Goal: Information Seeking & Learning: Learn about a topic

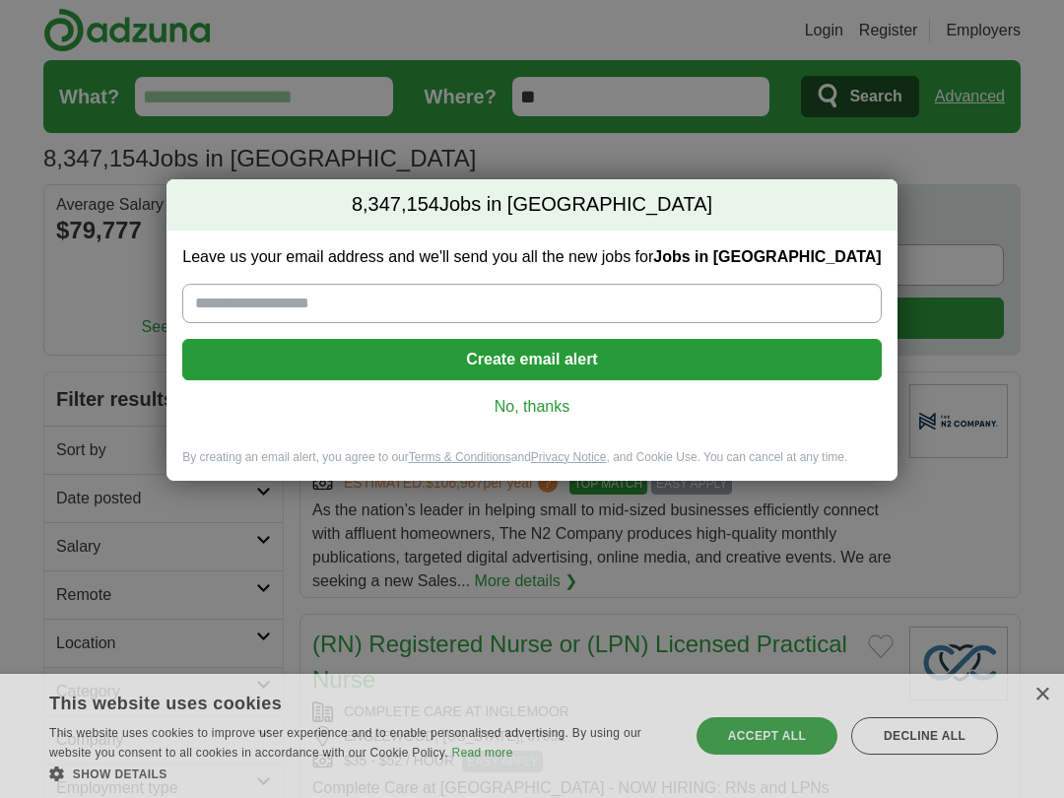
click at [560, 417] on link "No, thanks" at bounding box center [531, 407] width 667 height 22
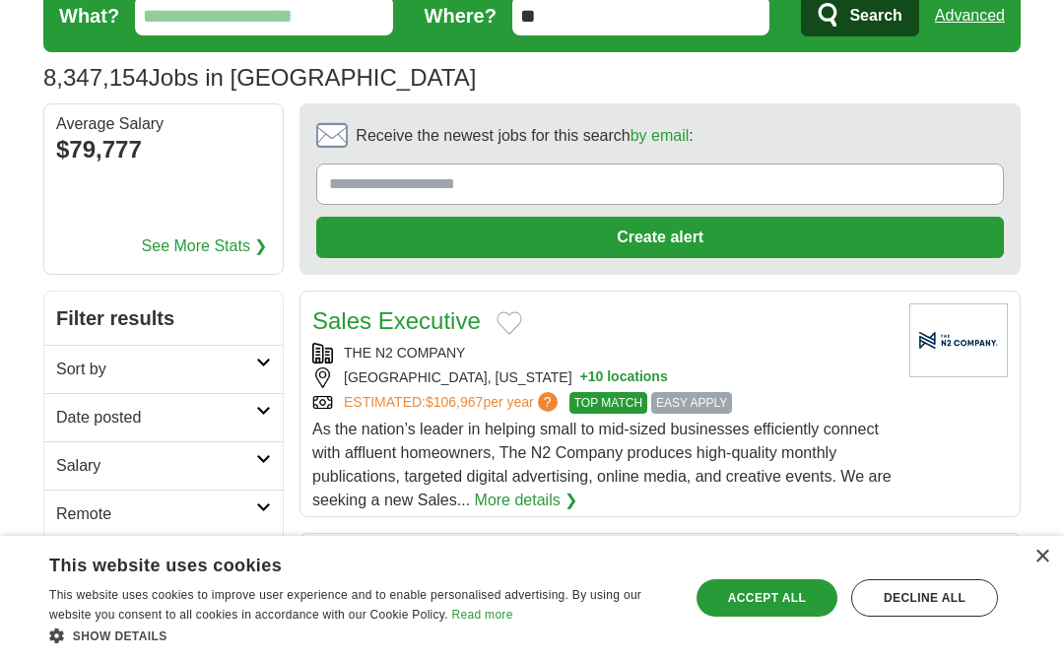
scroll to position [85, 0]
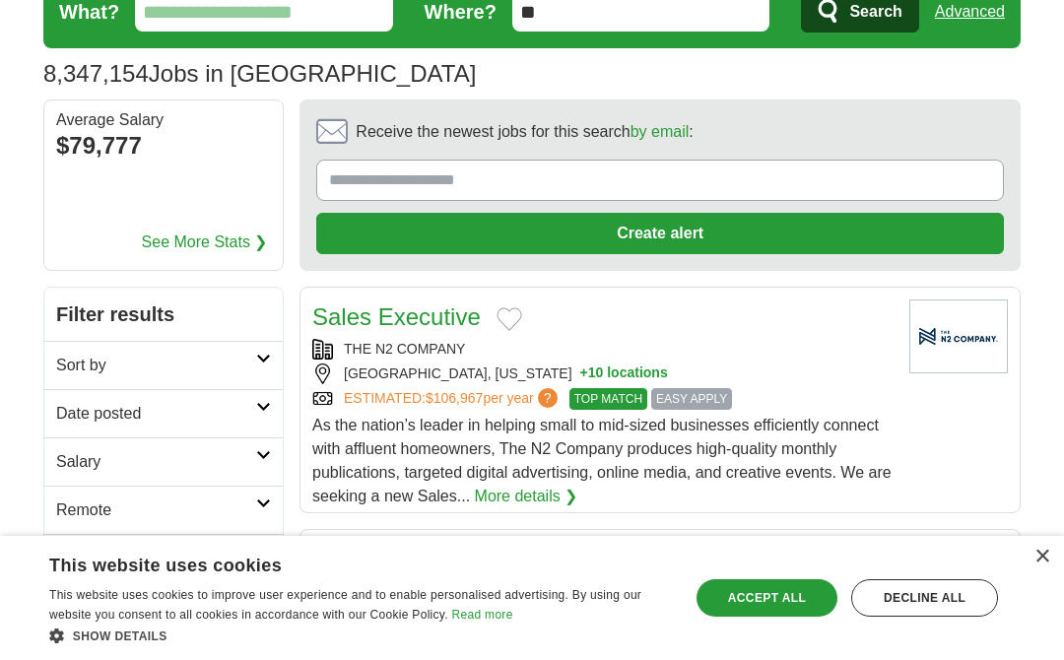
click at [1032, 656] on div "× This website uses cookies This website uses cookies to improve user experienc…" at bounding box center [532, 598] width 1064 height 124
click at [1048, 564] on div "×" at bounding box center [1041, 557] width 15 height 15
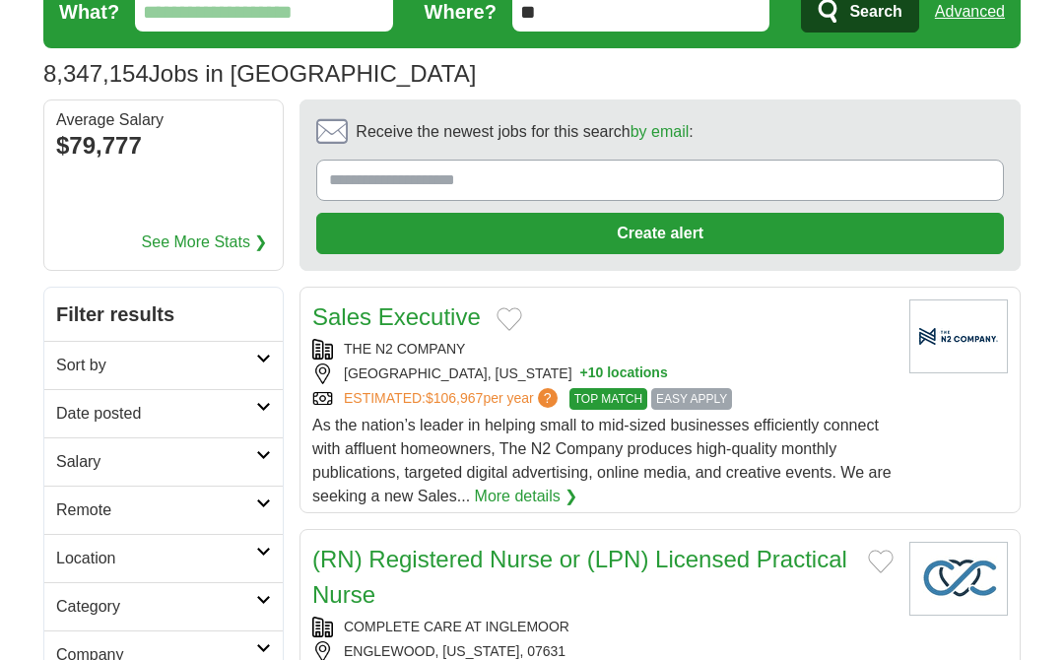
click at [251, 371] on h2 "Sort by" at bounding box center [156, 366] width 200 height 24
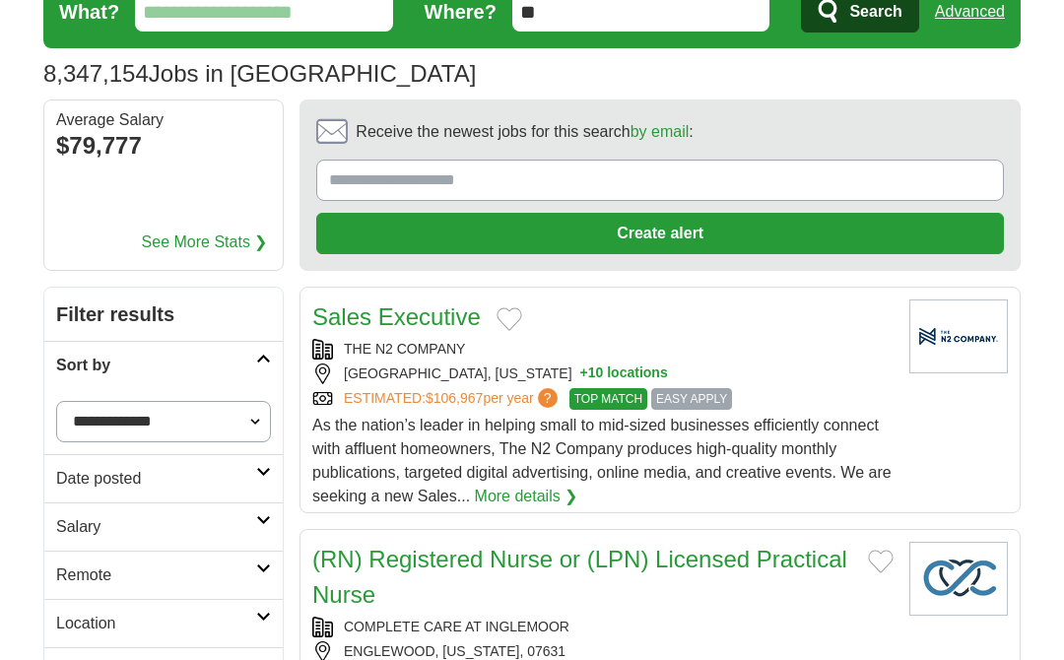
click at [270, 474] on icon at bounding box center [263, 472] width 15 height 10
click at [152, 518] on link "Last 24 hours" at bounding box center [163, 526] width 215 height 24
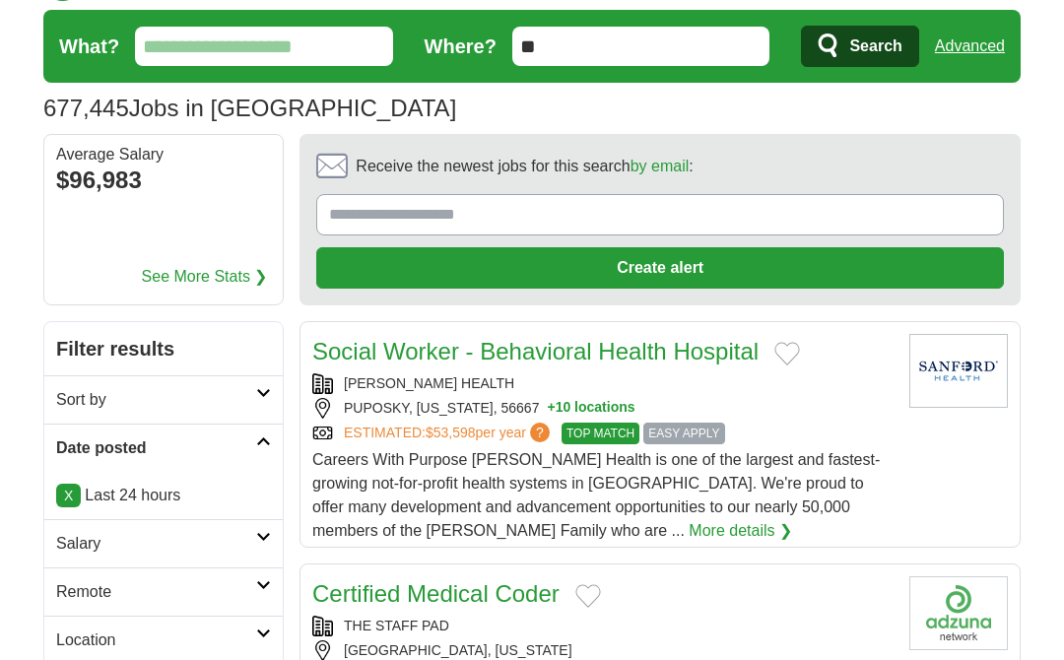
scroll to position [53, 0]
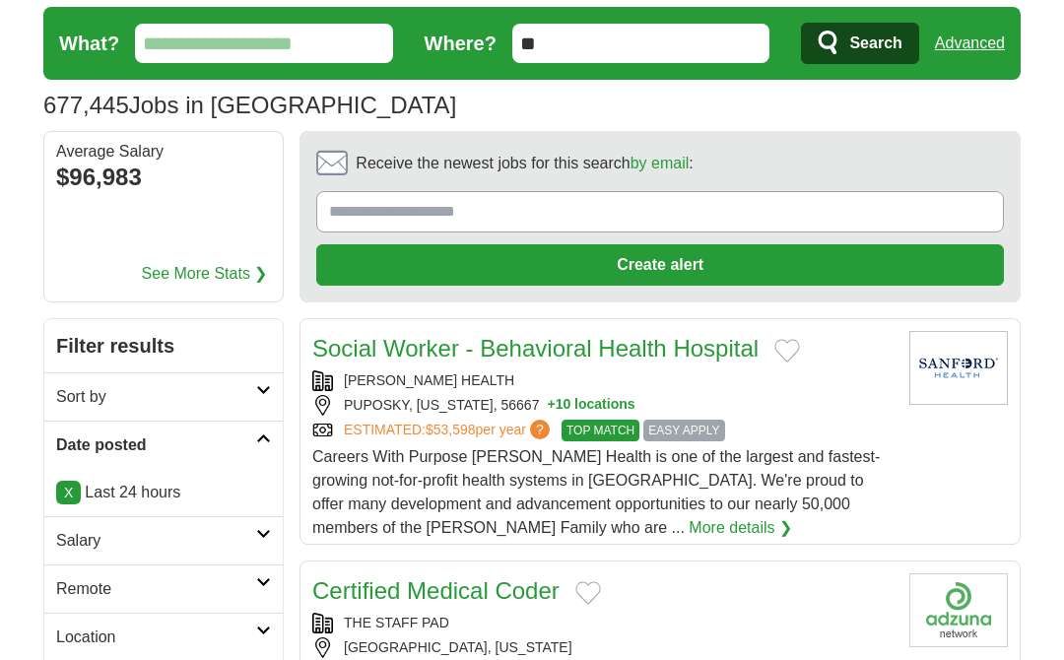
click at [265, 591] on link "Remote" at bounding box center [163, 588] width 238 height 48
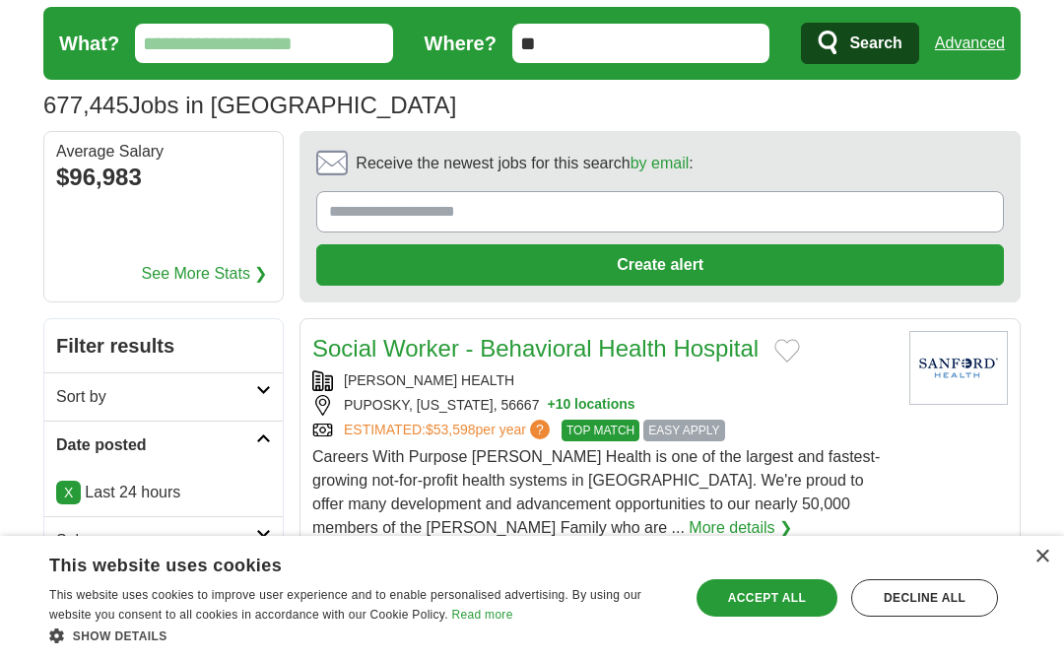
click at [1061, 643] on div "× This website uses cookies This website uses cookies to improve user experienc…" at bounding box center [532, 598] width 1064 height 124
click at [1043, 564] on div "×" at bounding box center [1041, 557] width 15 height 15
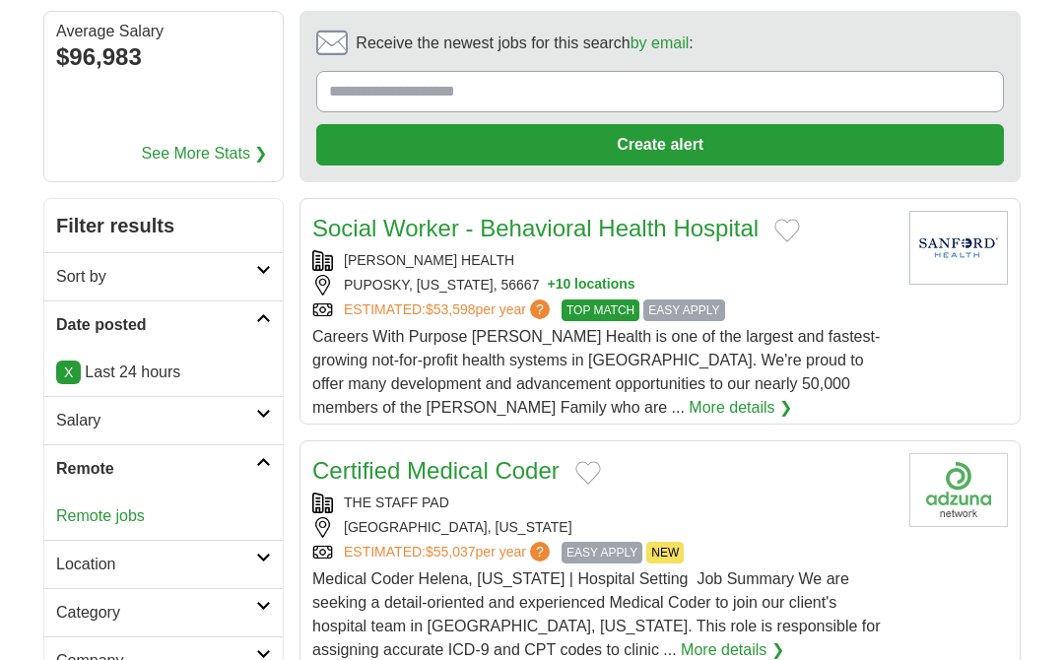
scroll to position [178, 0]
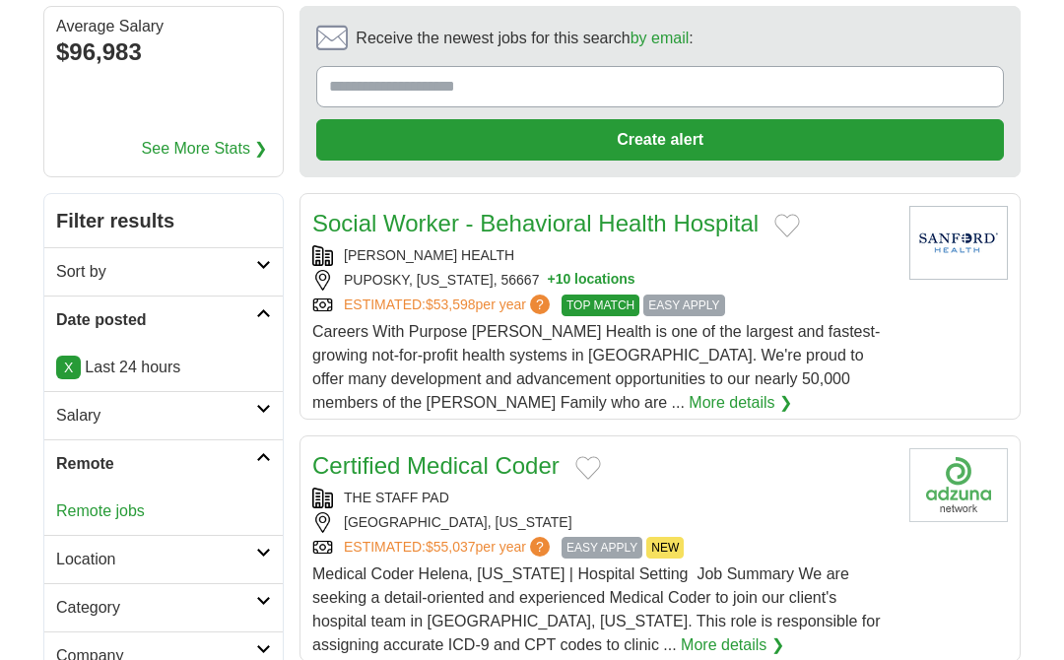
click at [129, 510] on link "Remote jobs" at bounding box center [100, 510] width 89 height 17
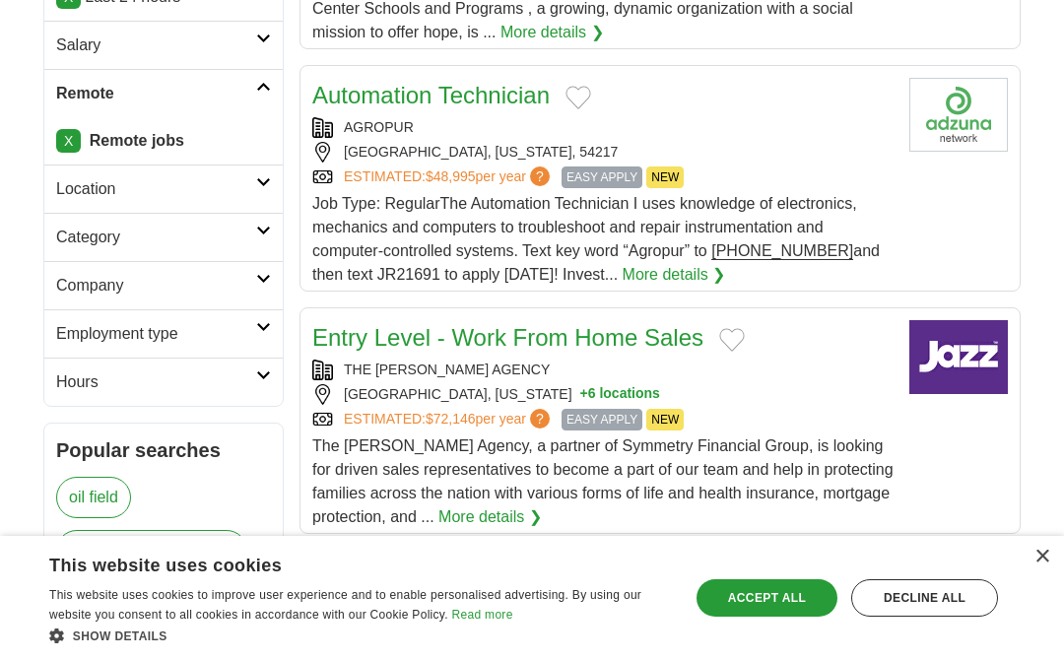
scroll to position [542, 0]
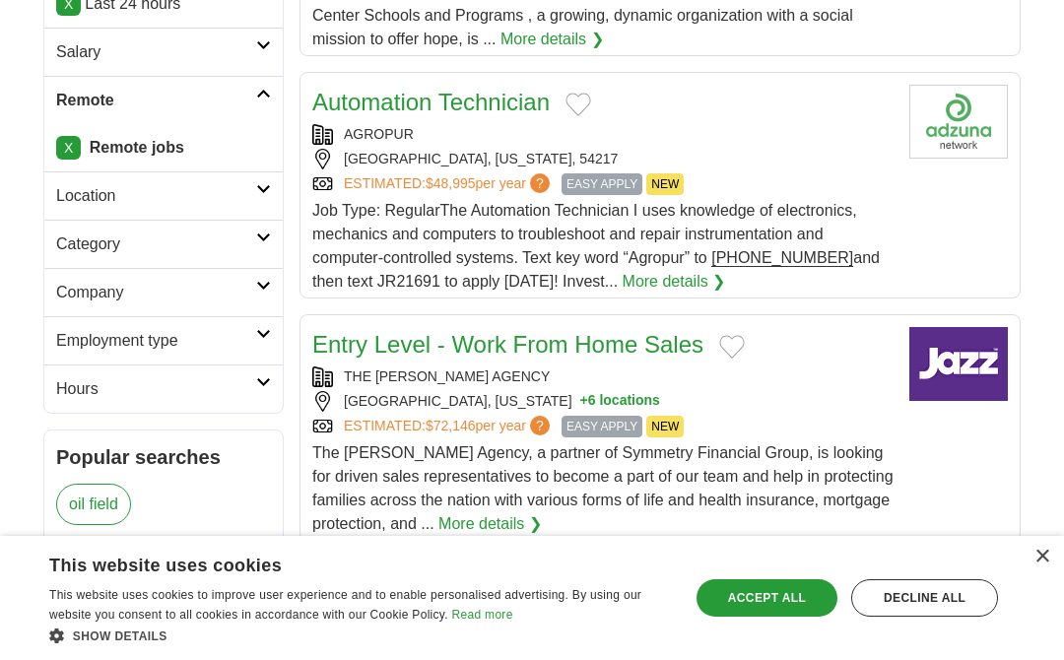
click at [264, 190] on icon at bounding box center [263, 189] width 15 height 10
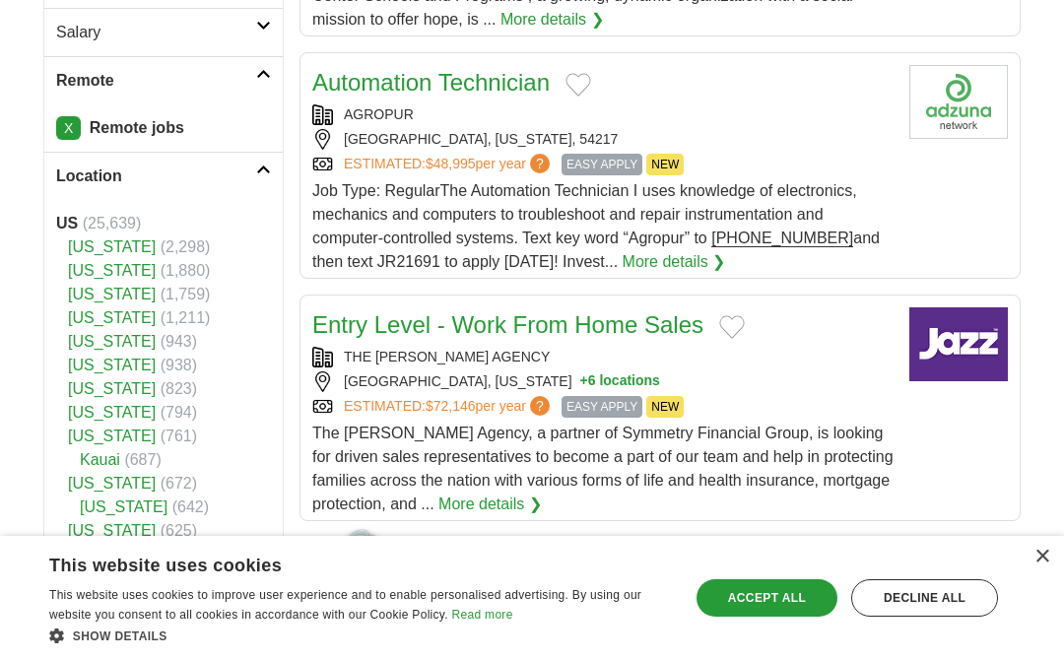
scroll to position [566, 0]
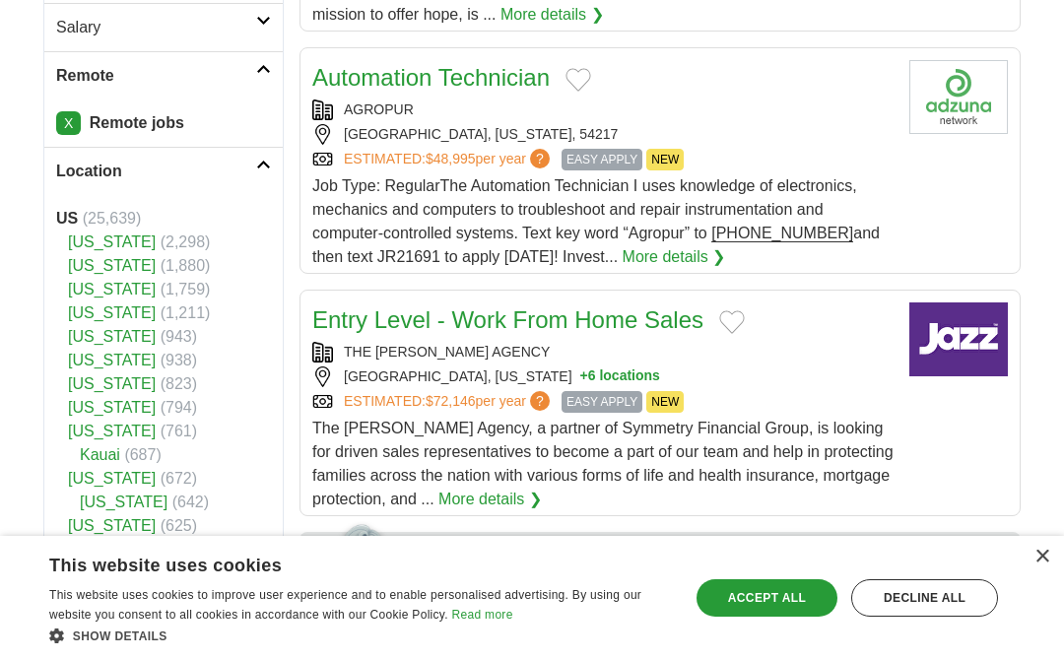
click at [147, 533] on link "[US_STATE]" at bounding box center [112, 525] width 88 height 17
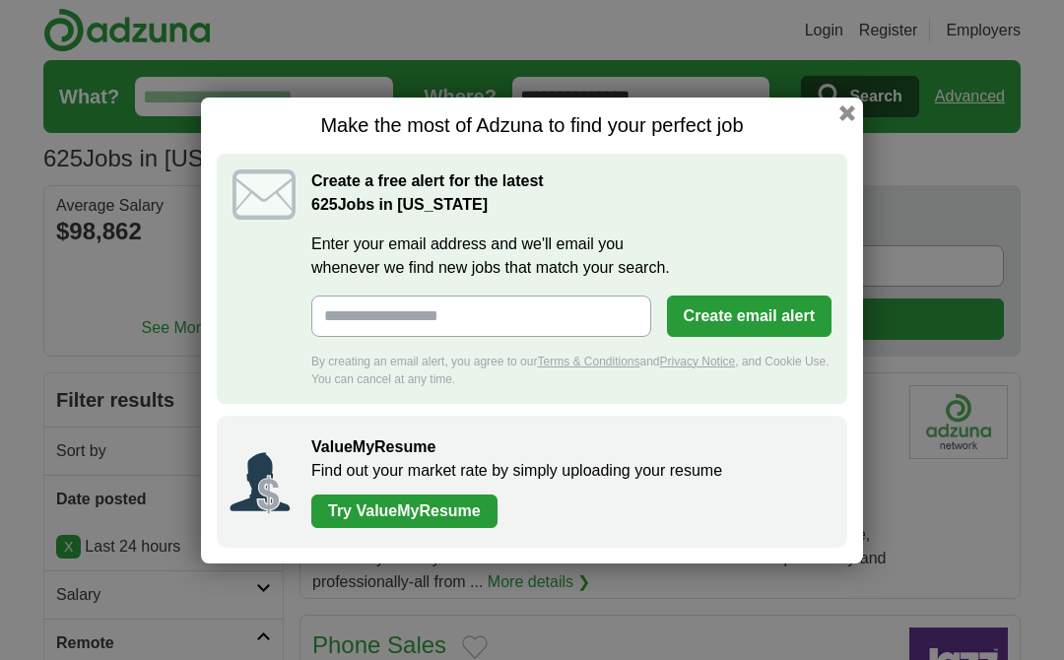
click at [840, 118] on button "button" at bounding box center [847, 113] width 16 height 16
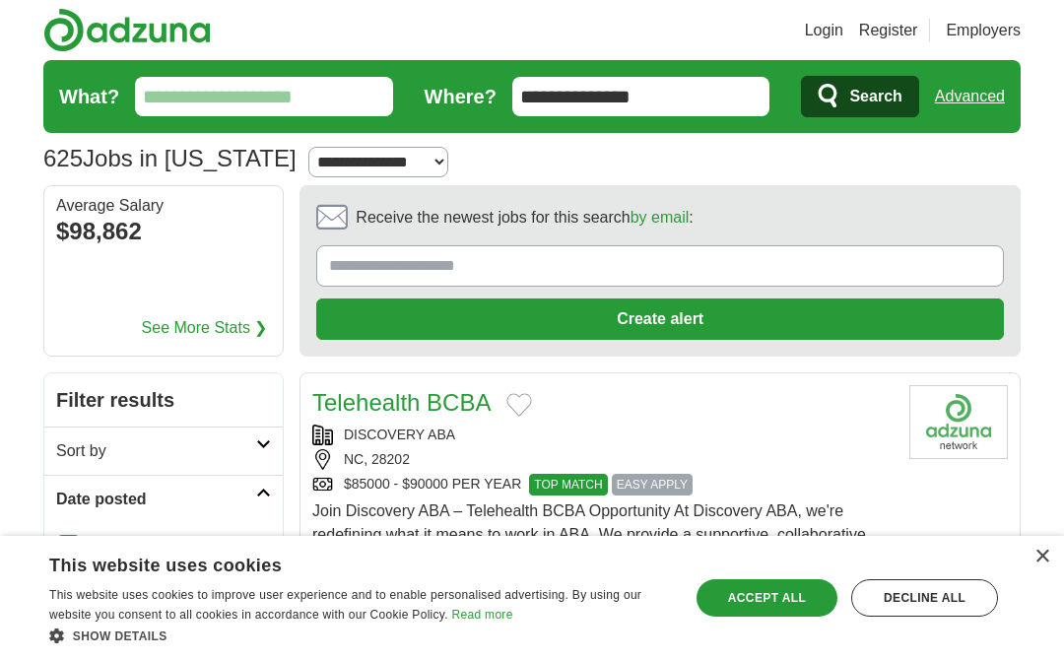
click at [957, 602] on div "Decline all" at bounding box center [924, 597] width 147 height 37
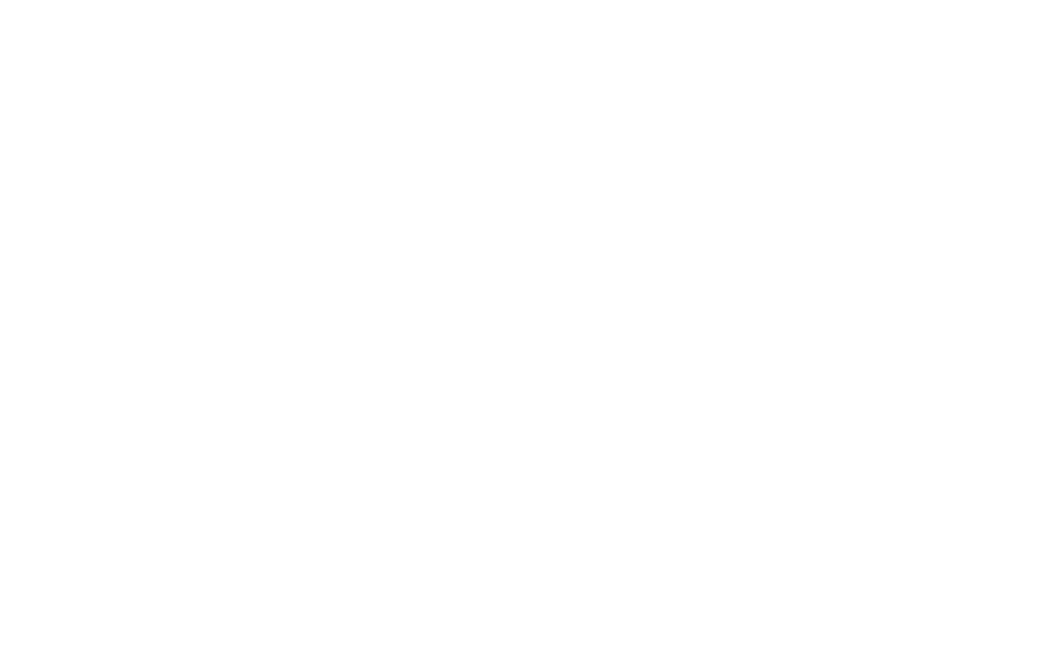
scroll to position [3108, 0]
